Goal: Information Seeking & Learning: Learn about a topic

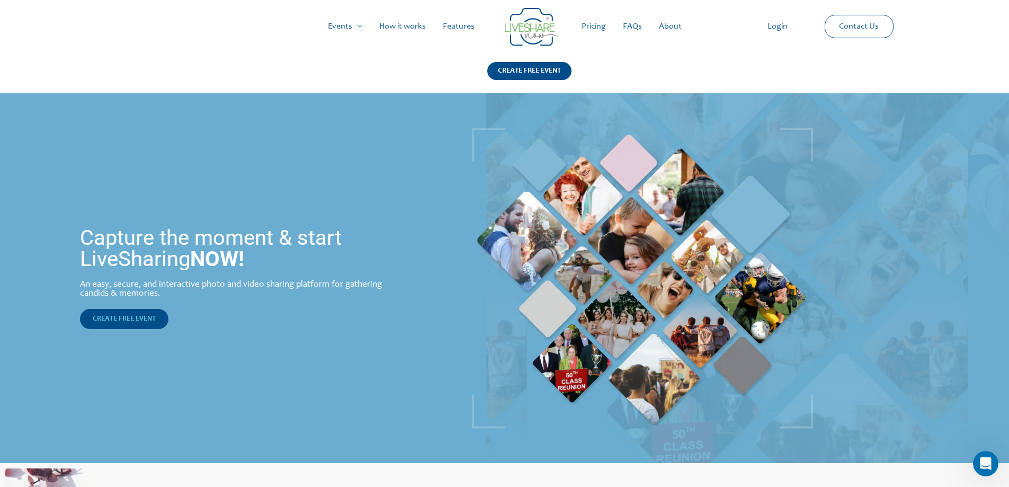
click at [139, 320] on span "CREATE FREE EVENT" at bounding box center [124, 318] width 63 height 7
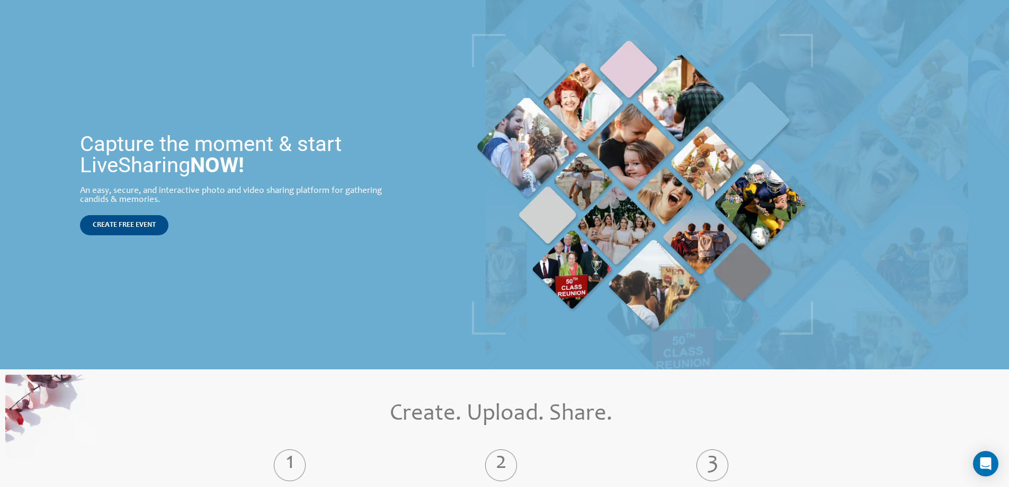
scroll to position [94, 0]
drag, startPoint x: 545, startPoint y: 195, endPoint x: 414, endPoint y: 325, distance: 184.2
click at [414, 325] on div "Capture the moment & start LiveSharing NOW! An easy, secure, and interactive ph…" at bounding box center [243, 184] width 486 height 370
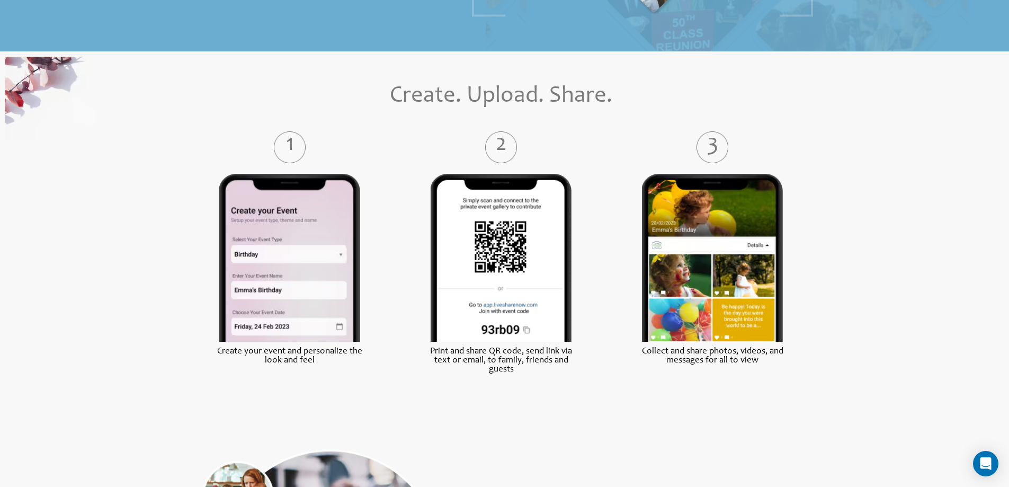
scroll to position [414, 0]
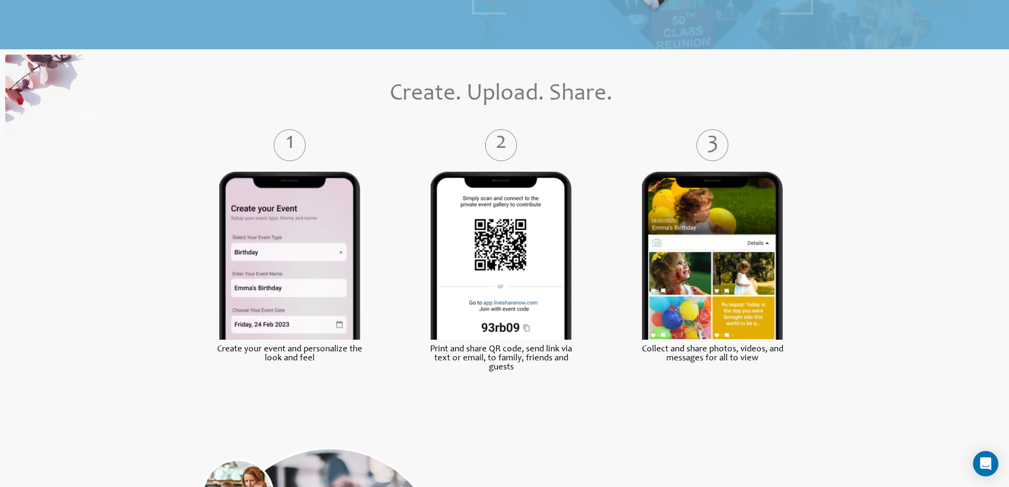
drag, startPoint x: 414, startPoint y: 325, endPoint x: 471, endPoint y: 429, distance: 119.7
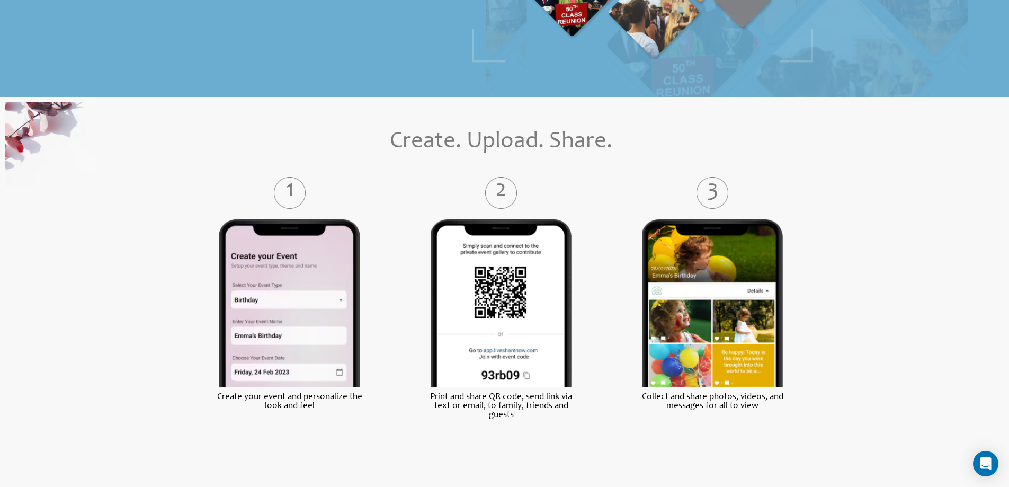
scroll to position [0, 0]
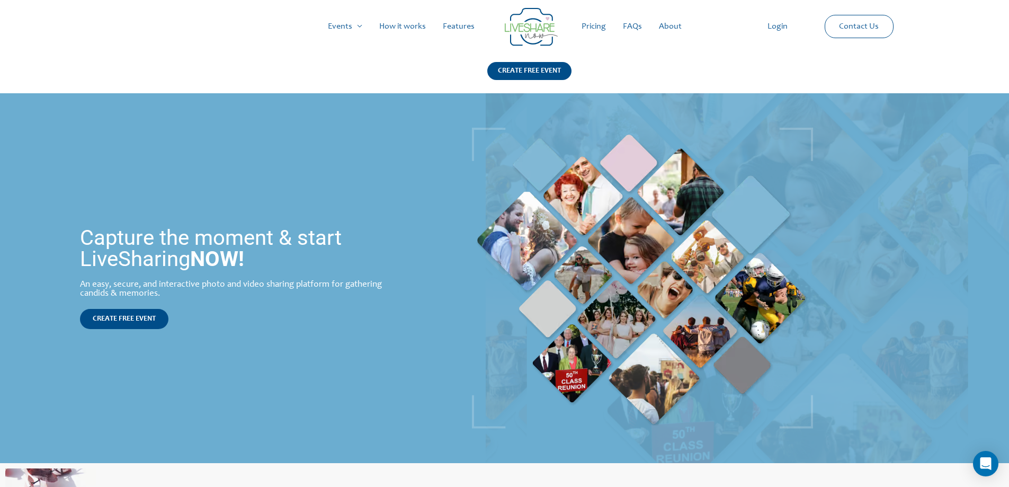
click at [609, 62] on div "Main Menu Events Menu Toggle Weddings Celebrations Reunions How it works Featur…" at bounding box center [505, 46] width 972 height 93
click at [594, 30] on link "Pricing" at bounding box center [593, 27] width 41 height 34
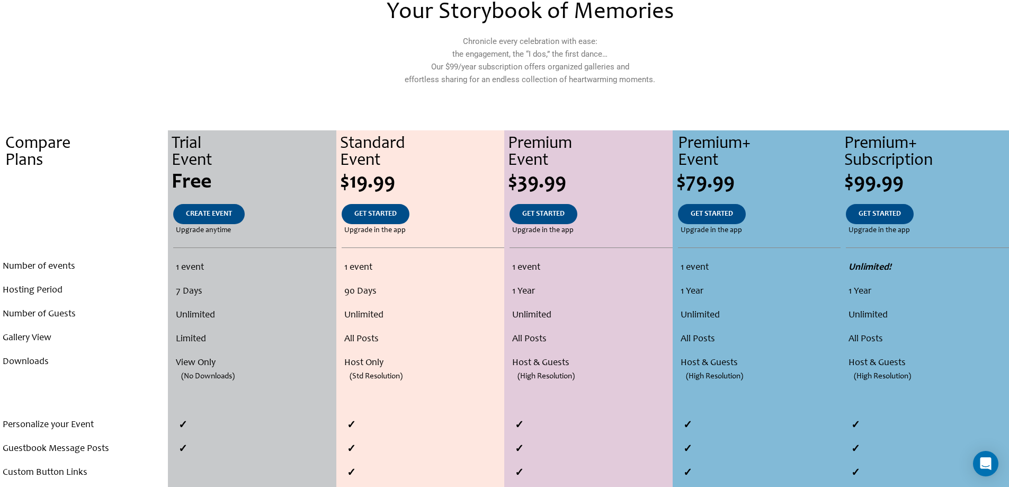
scroll to position [119, 0]
click at [286, 321] on li "Unlimited" at bounding box center [254, 315] width 157 height 24
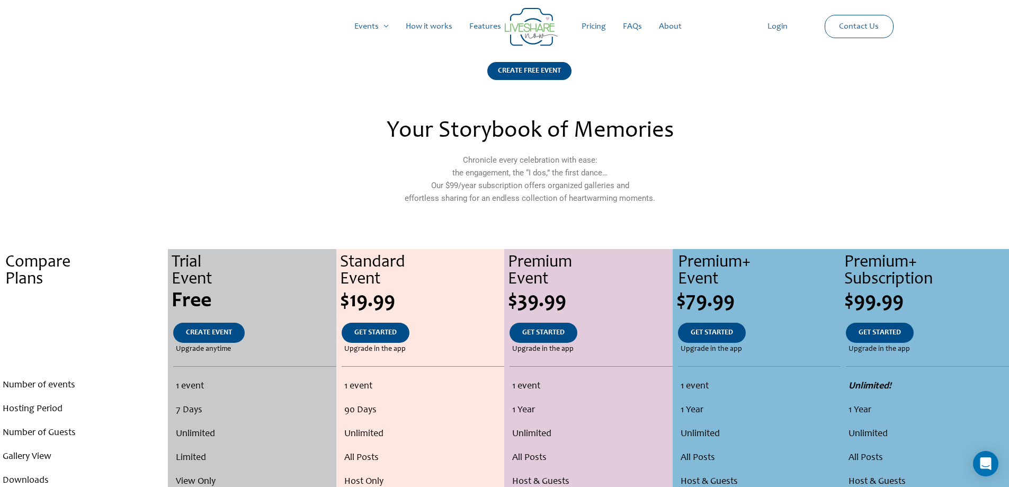
scroll to position [1, 0]
